Goal: Find specific page/section: Find specific page/section

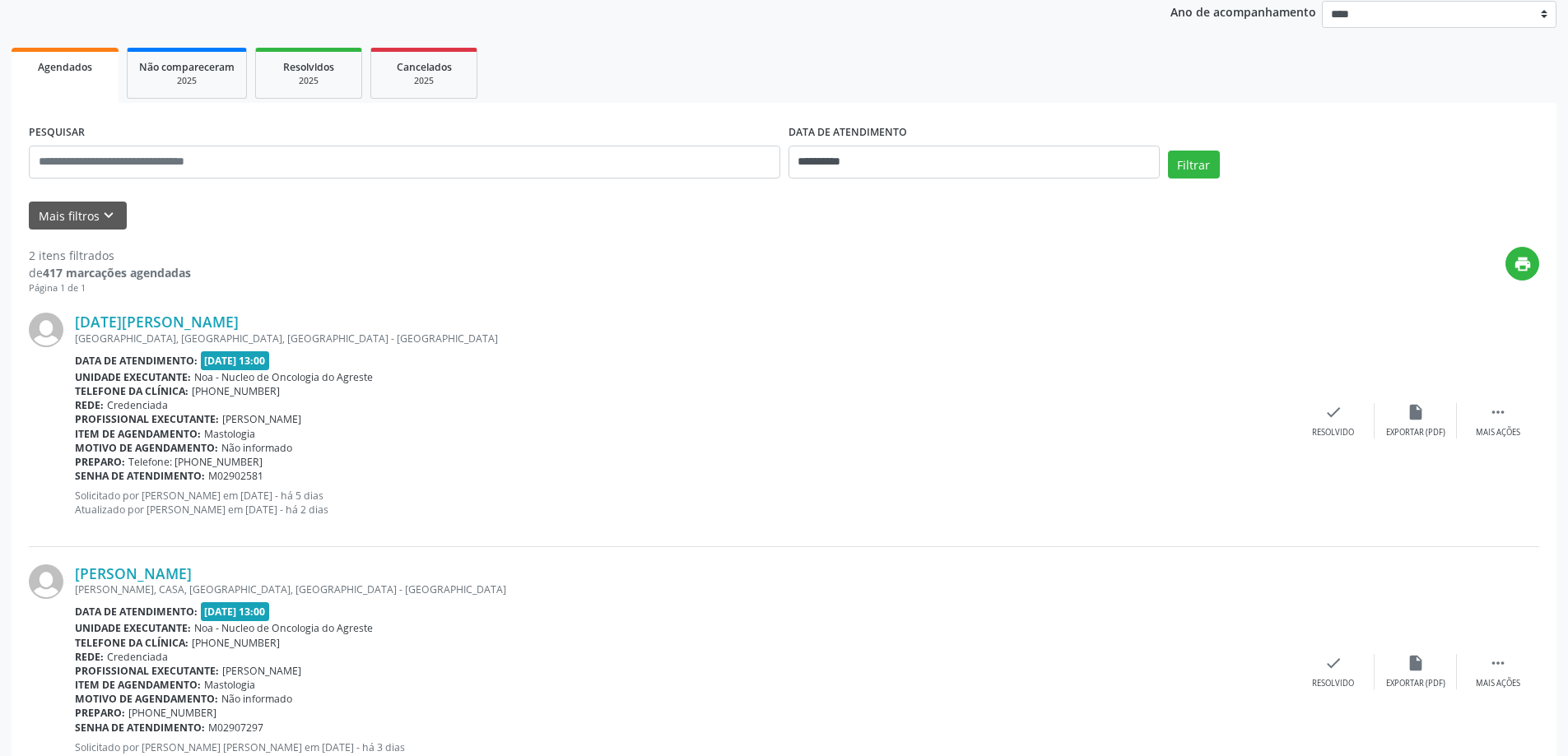
scroll to position [103, 0]
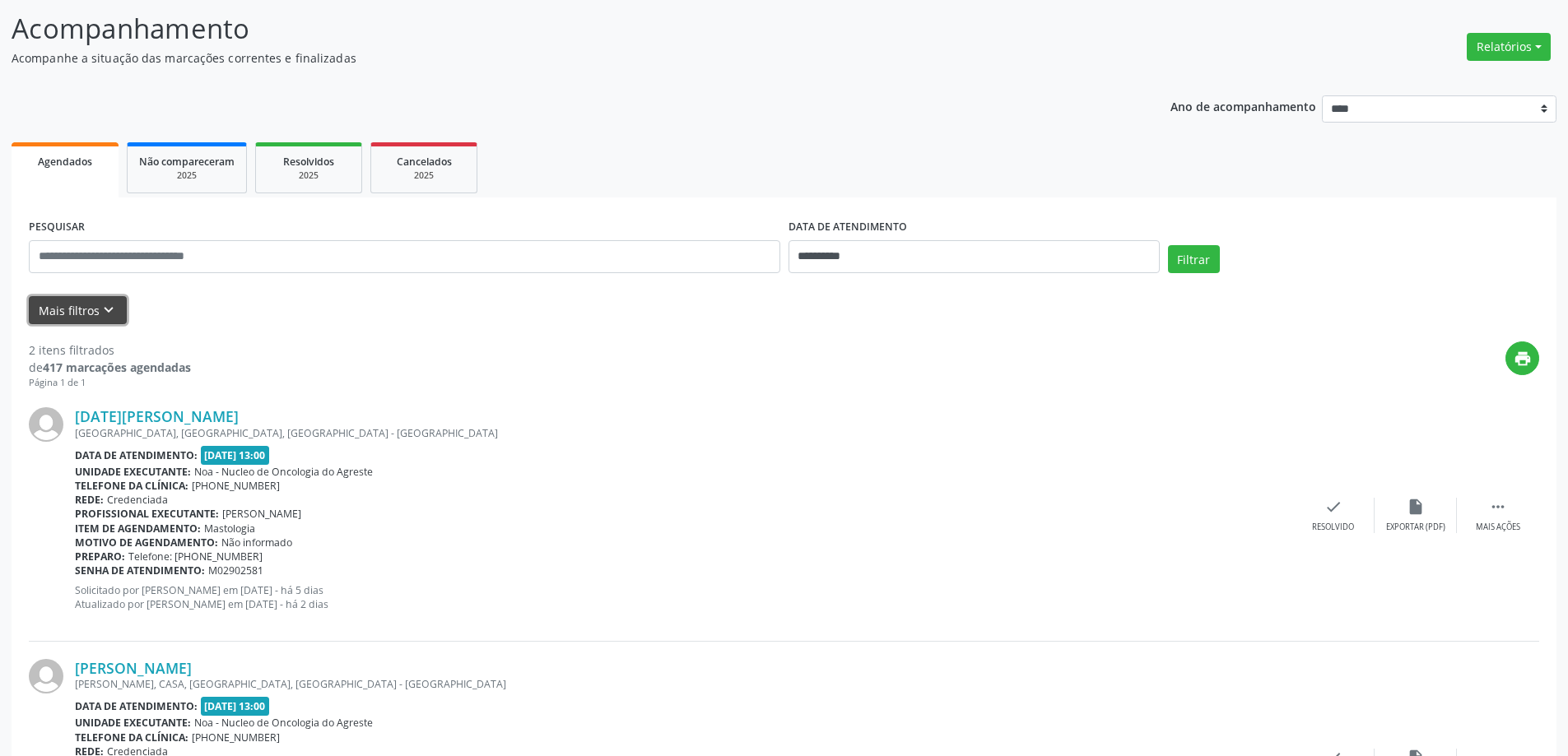
click at [91, 306] on button "Mais filtros keyboard_arrow_down" at bounding box center [78, 311] width 98 height 29
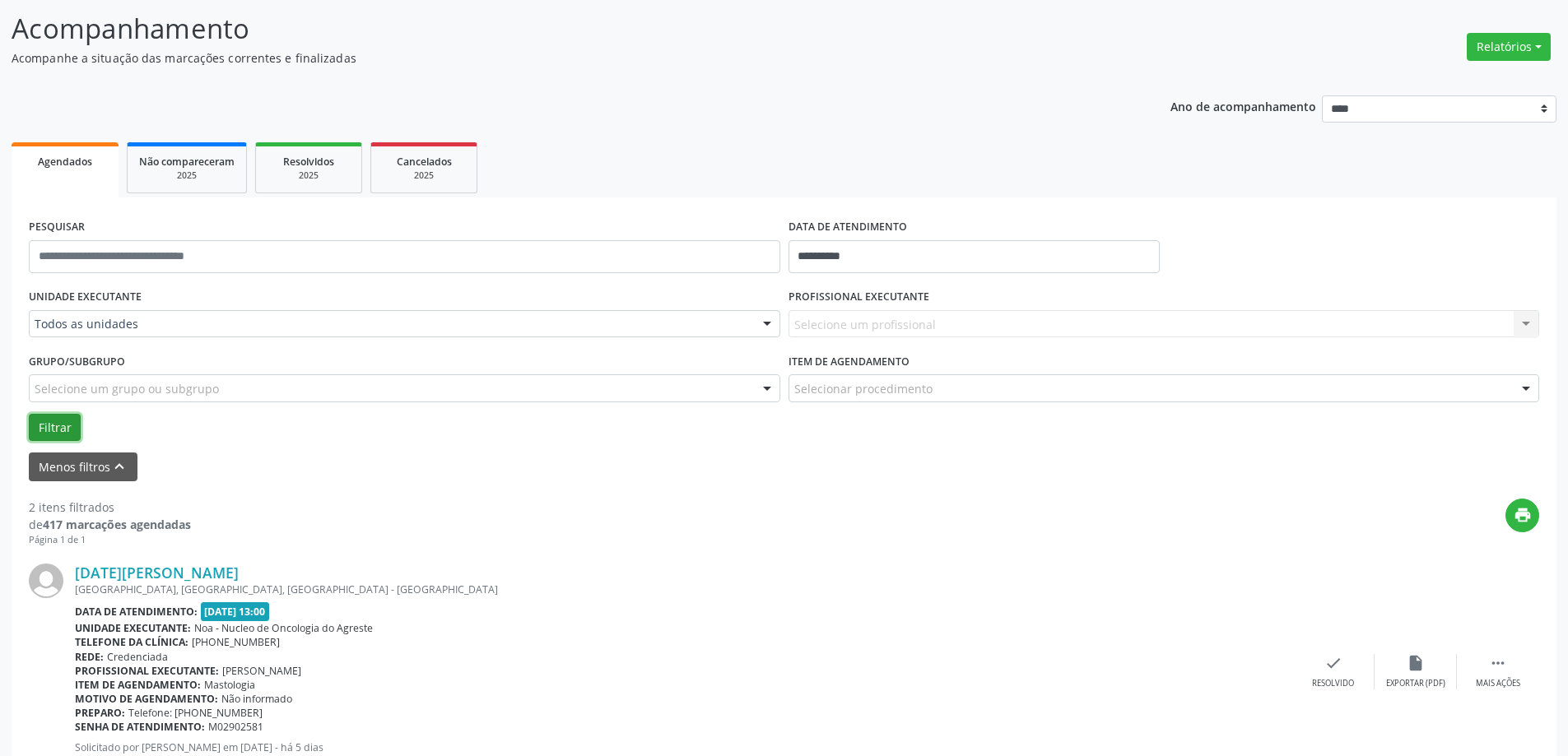
click at [49, 435] on button "Filtrar" at bounding box center [54, 428] width 52 height 28
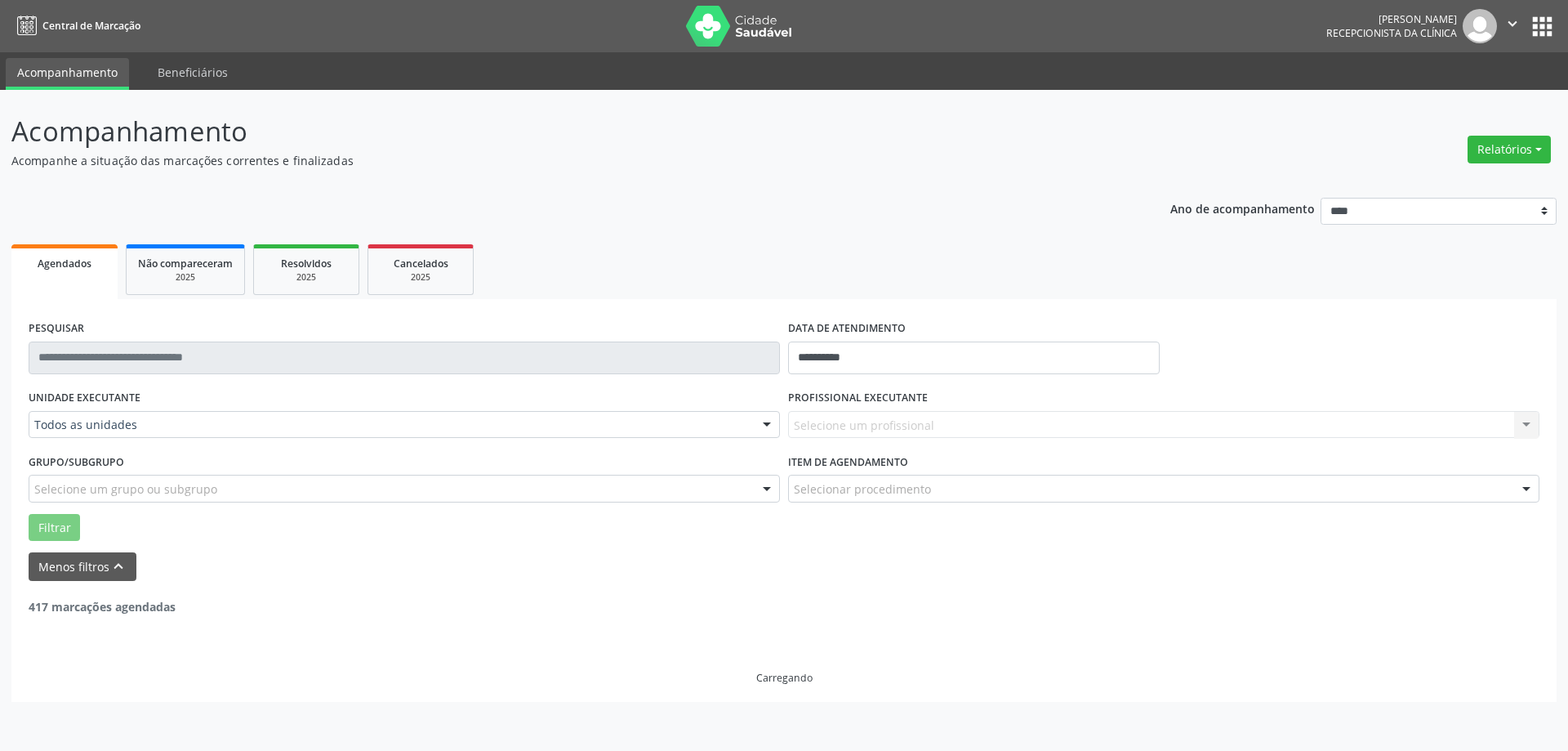
click at [1528, 425] on div "Selecione um profissional Nenhum resultado encontrado para: " " Não há nenhuma …" at bounding box center [1164, 425] width 752 height 28
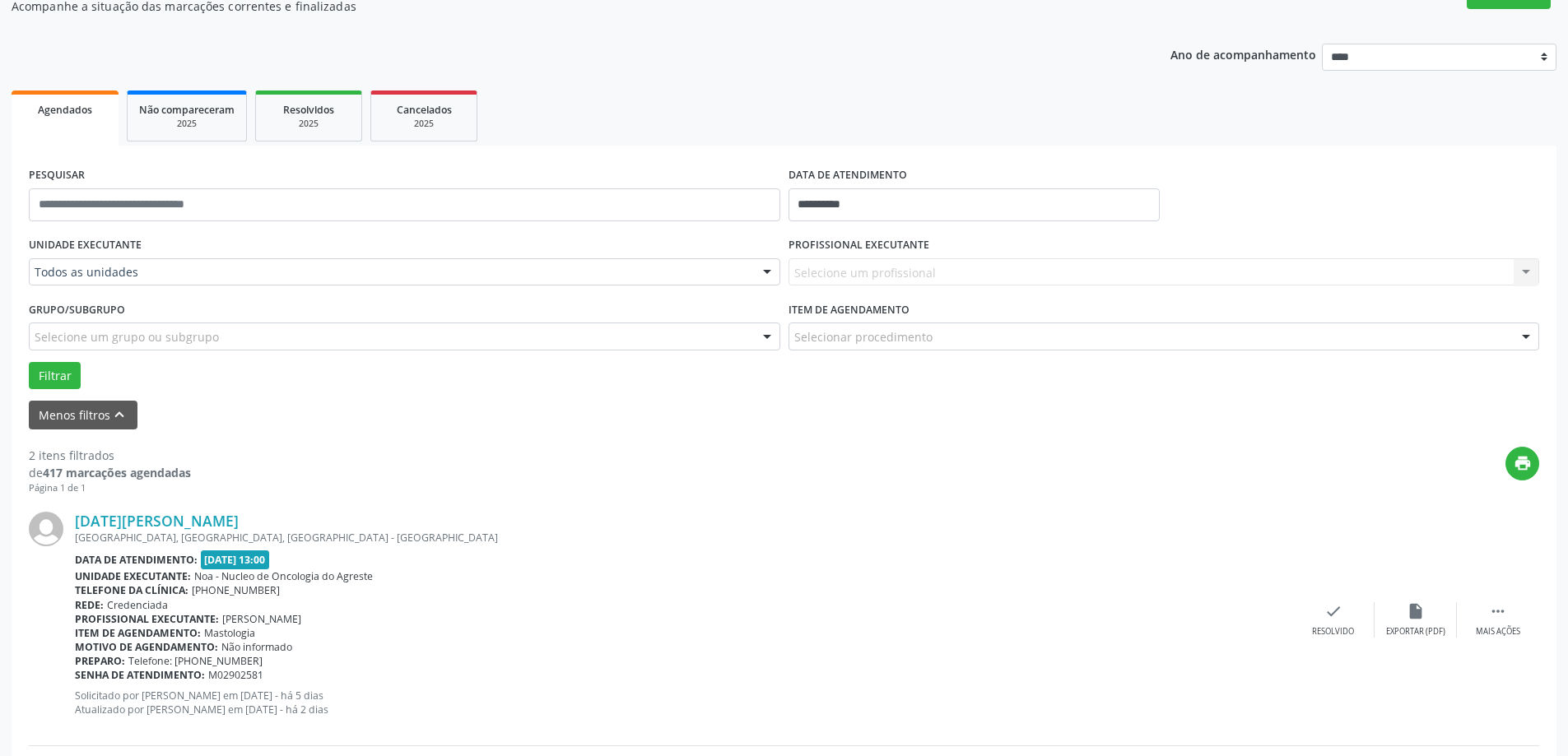
scroll to position [96, 0]
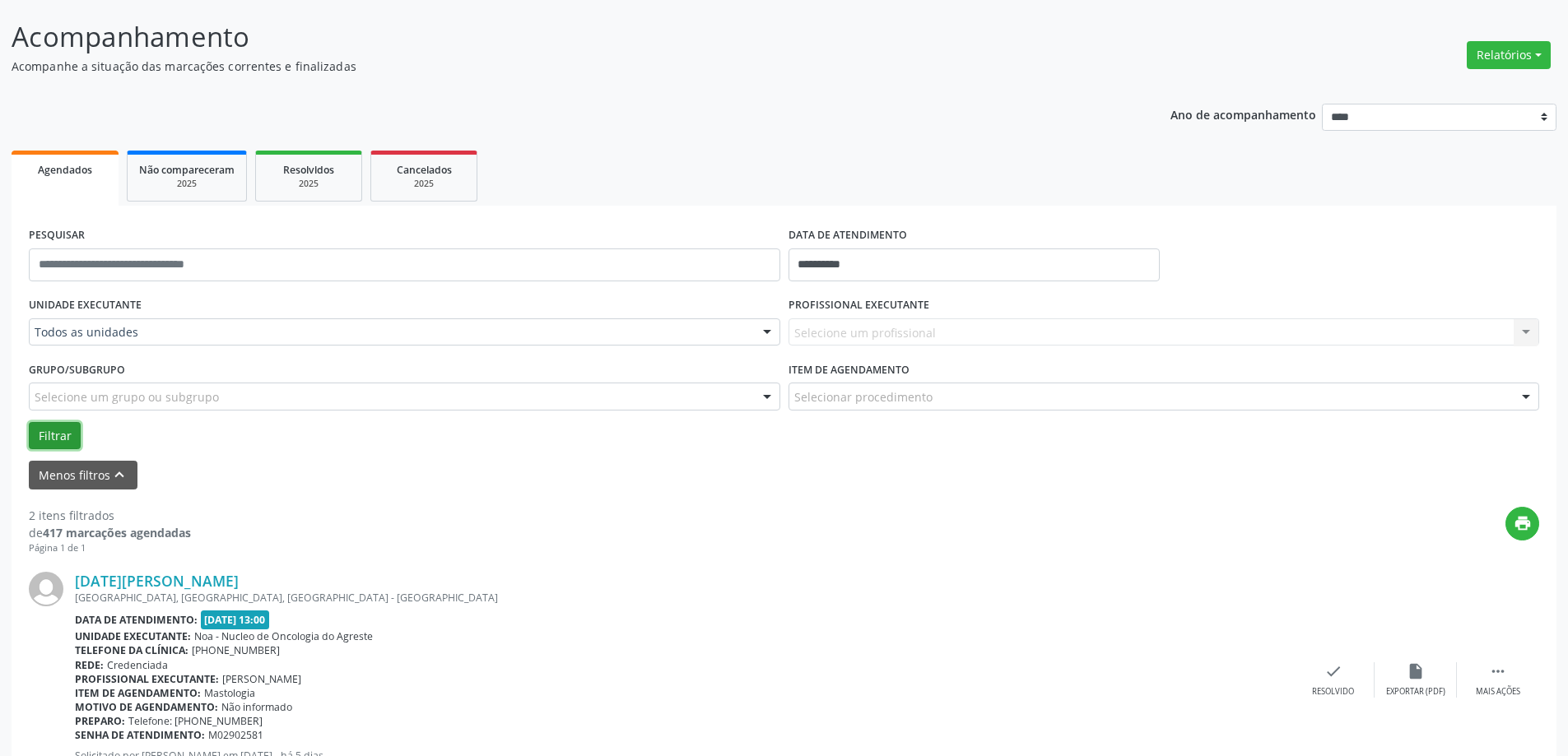
click at [47, 436] on button "Filtrar" at bounding box center [54, 435] width 52 height 28
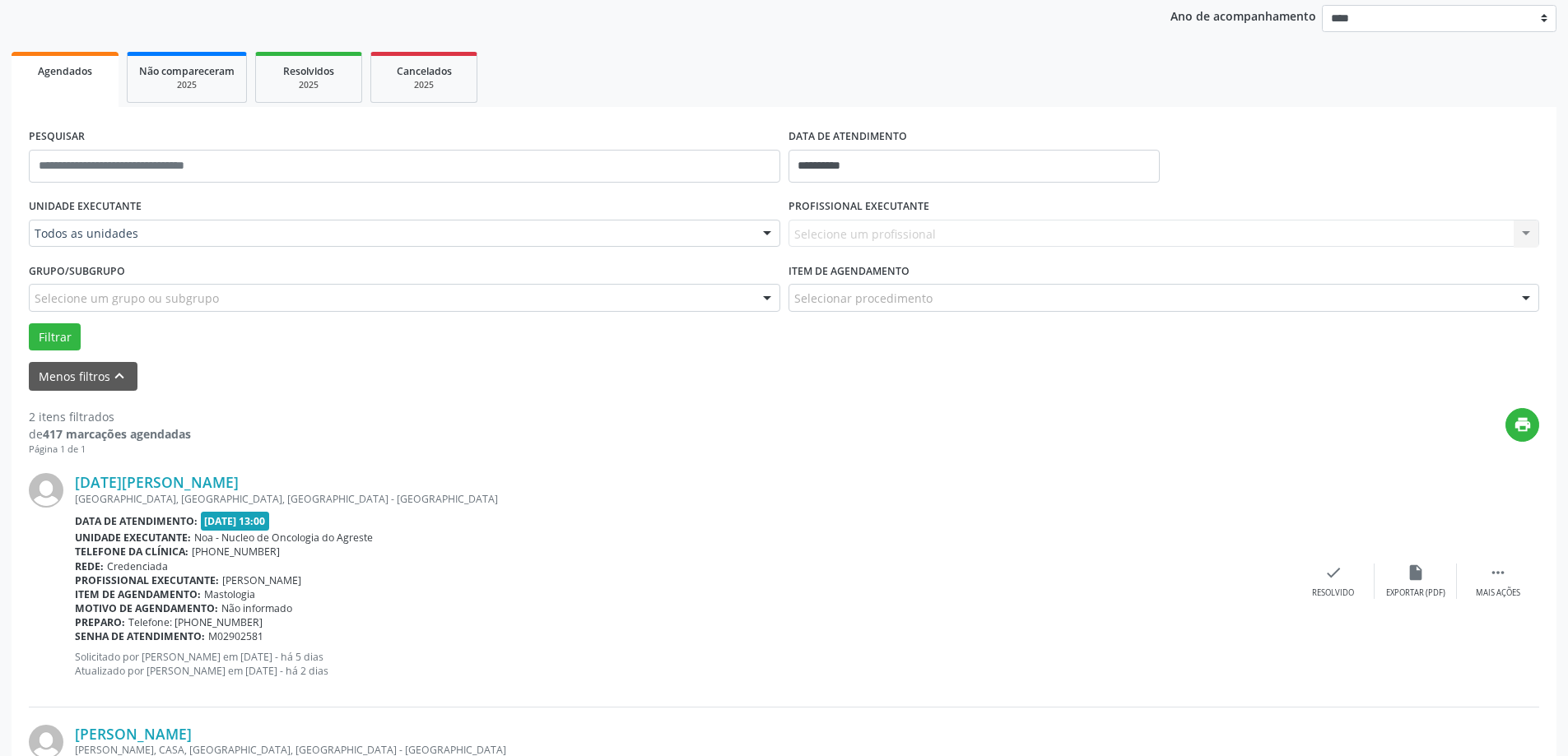
scroll to position [178, 0]
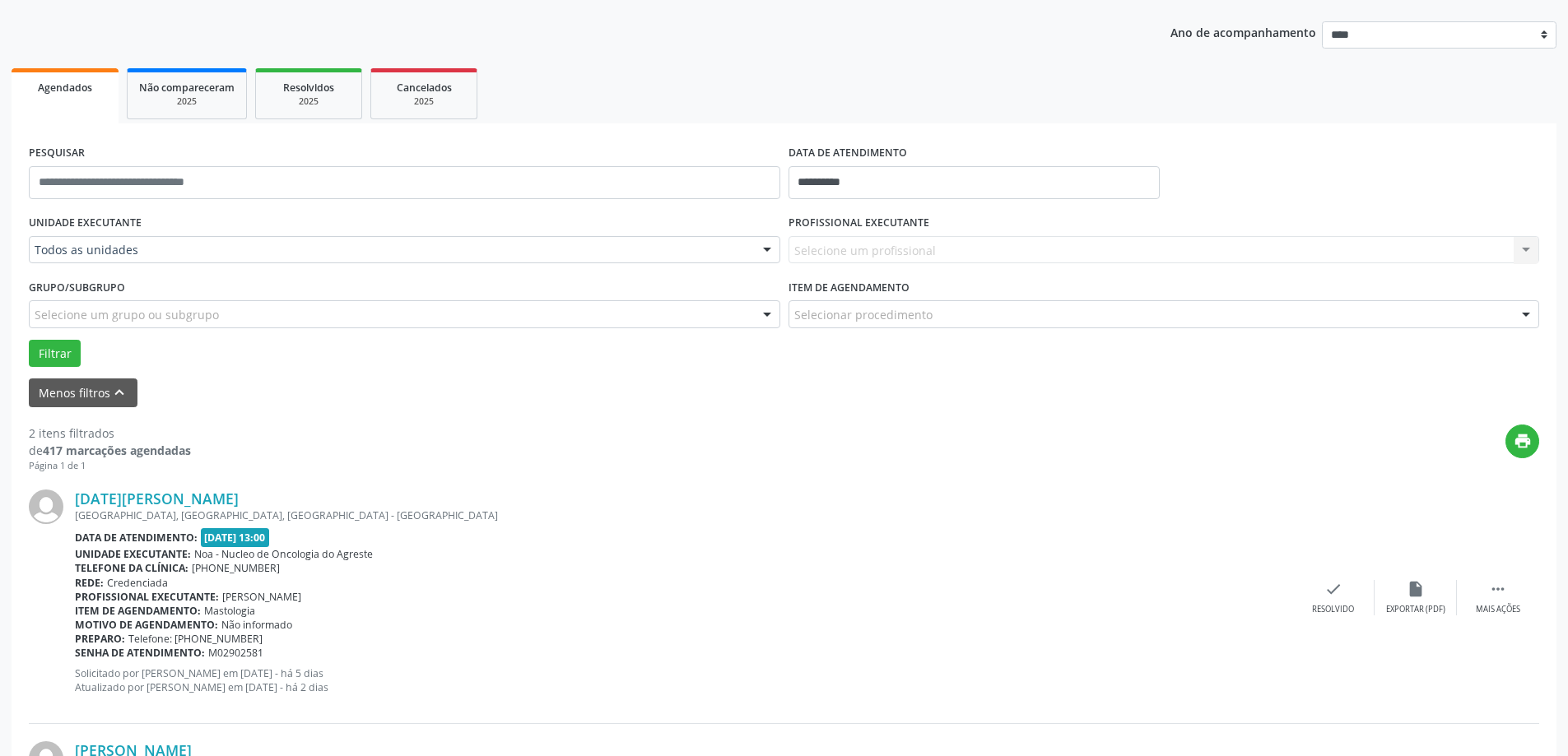
click at [1518, 248] on div "Selecione um profissional Nenhum resultado encontrado para: " " Não há nenhuma …" at bounding box center [1164, 250] width 751 height 28
click at [1521, 246] on div "Selecione um profissional Nenhum resultado encontrado para: " " Não há nenhuma …" at bounding box center [1164, 250] width 751 height 28
click at [66, 349] on button "Filtrar" at bounding box center [54, 353] width 52 height 28
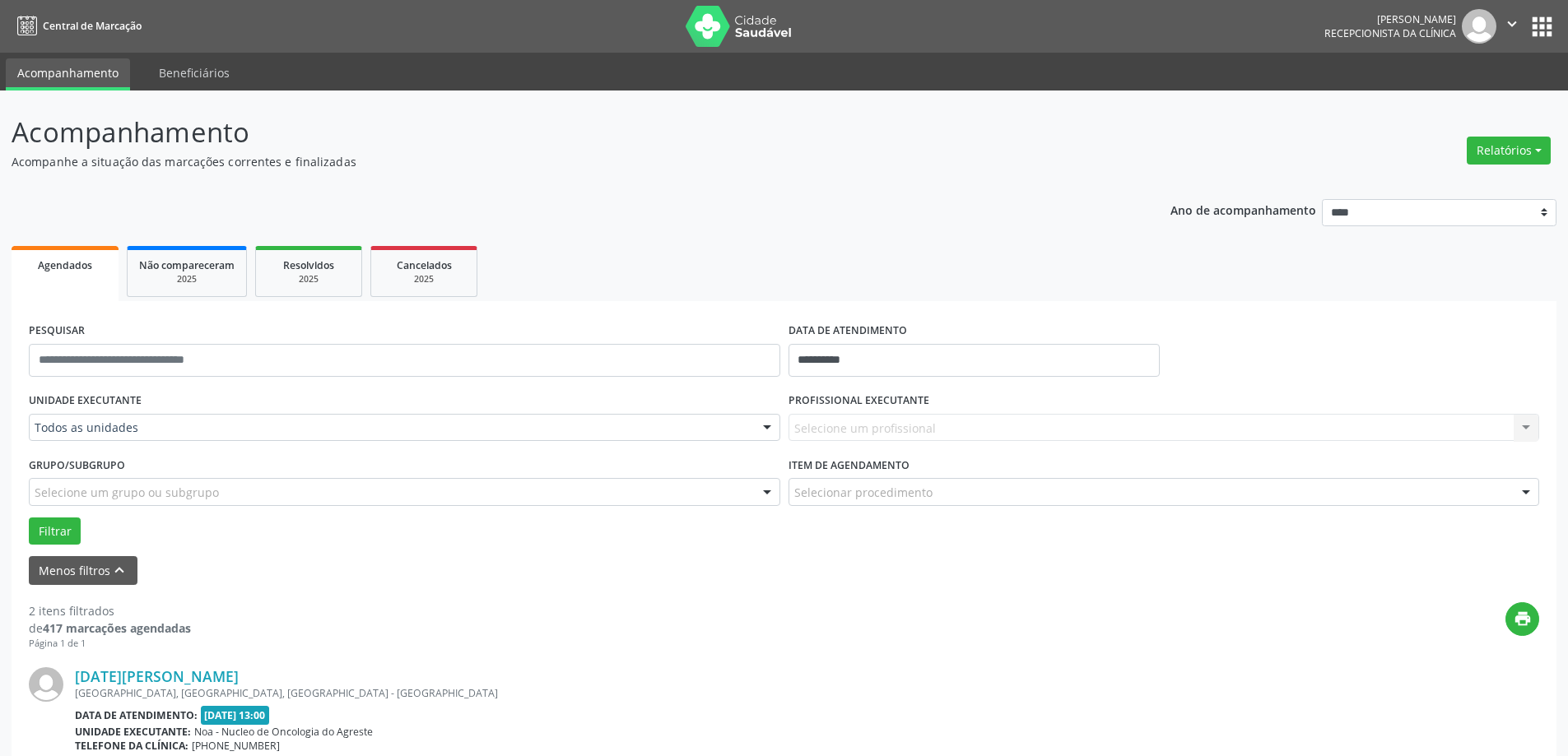
click at [969, 432] on div "Selecione um profissional Nenhum resultado encontrado para: " " Não há nenhuma …" at bounding box center [1164, 428] width 751 height 28
click at [1528, 427] on div "Selecione um profissional Nenhum resultado encontrado para: " " Não há nenhuma …" at bounding box center [1164, 428] width 751 height 28
